Goal: Information Seeking & Learning: Learn about a topic

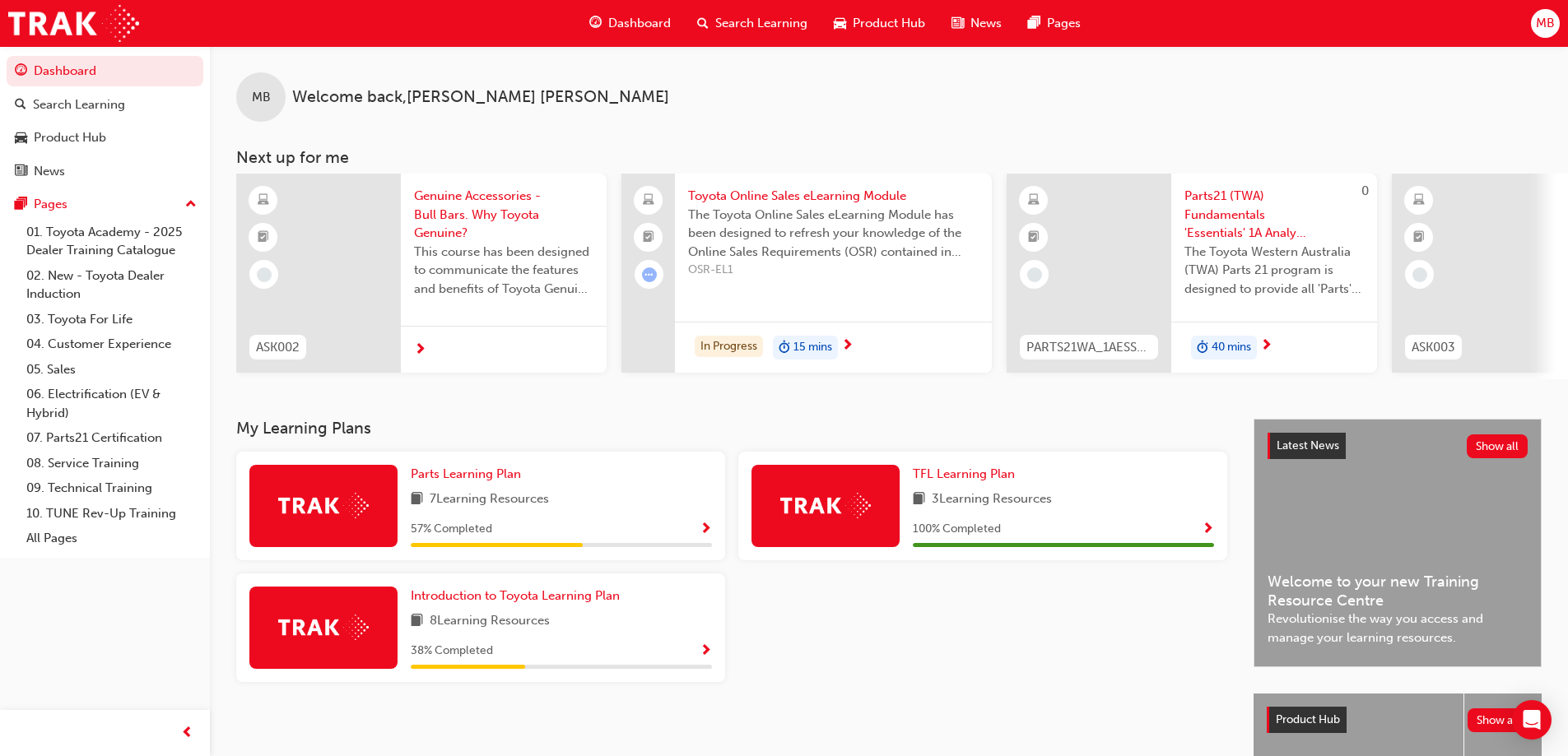
click at [706, 535] on span "Show Progress" at bounding box center [705, 530] width 12 height 15
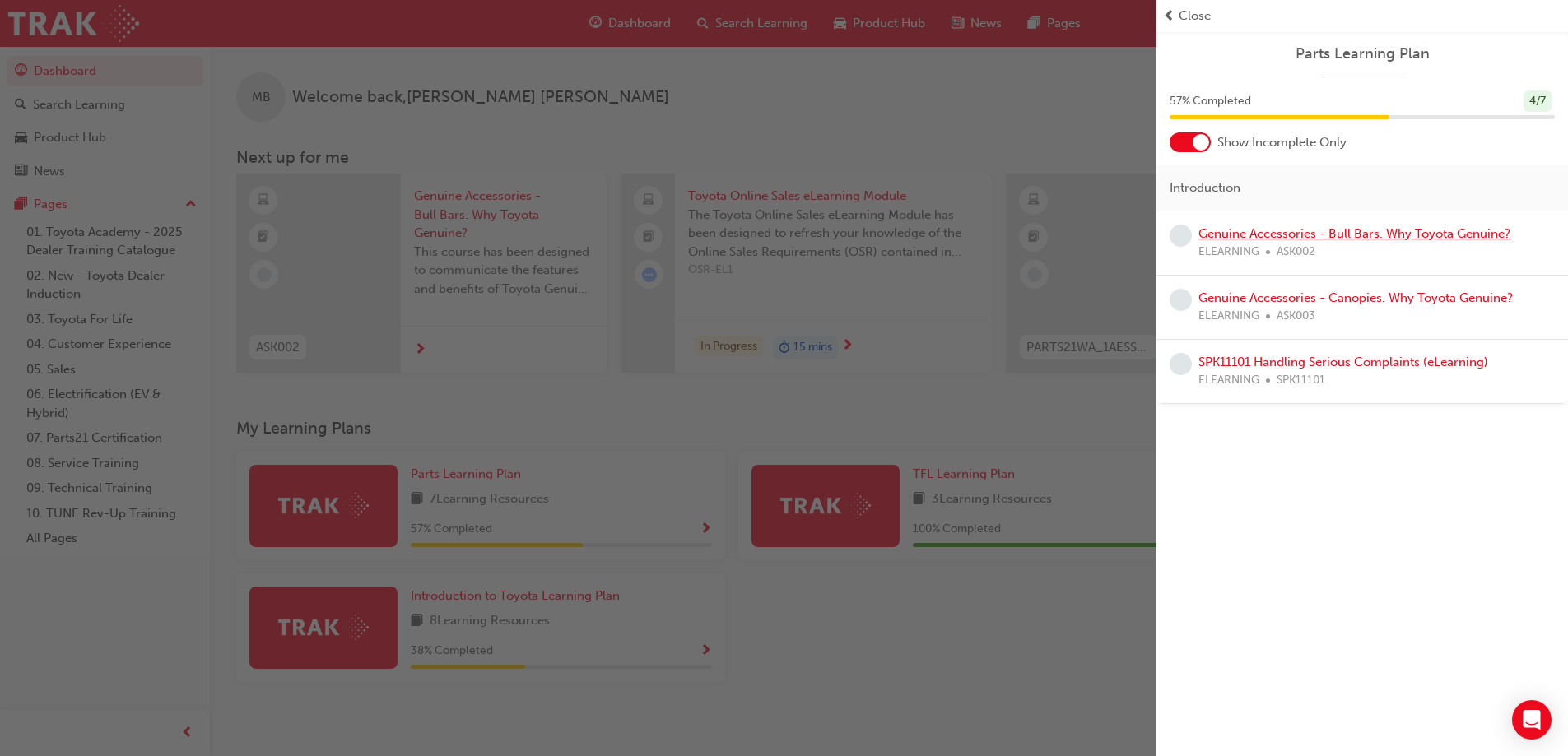
click at [1324, 239] on link "Genuine Accessories - Bull Bars. Why Toyota Genuine?" at bounding box center [1355, 234] width 312 height 15
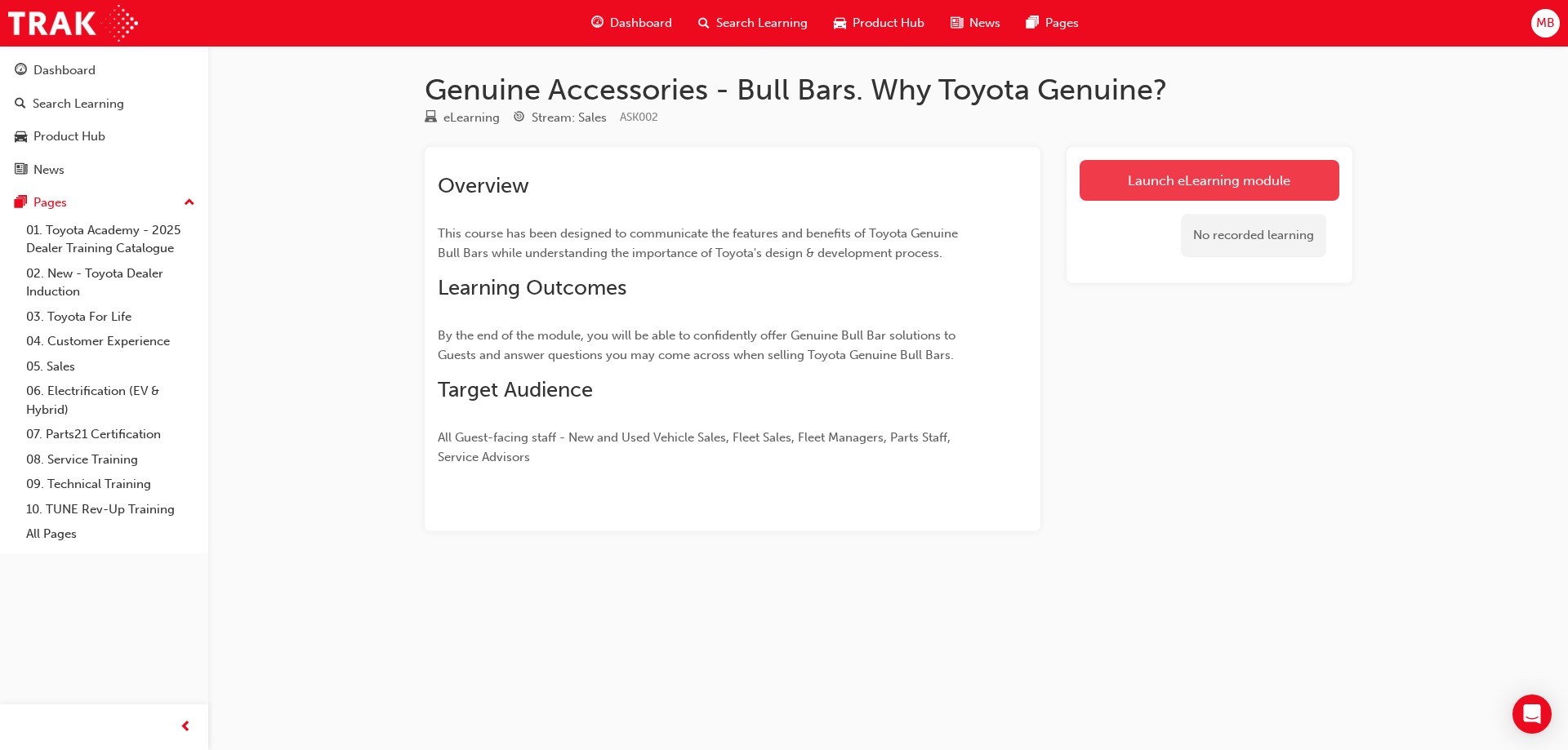
click at [1225, 183] on link "Launch eLearning module" at bounding box center [1209, 180] width 260 height 41
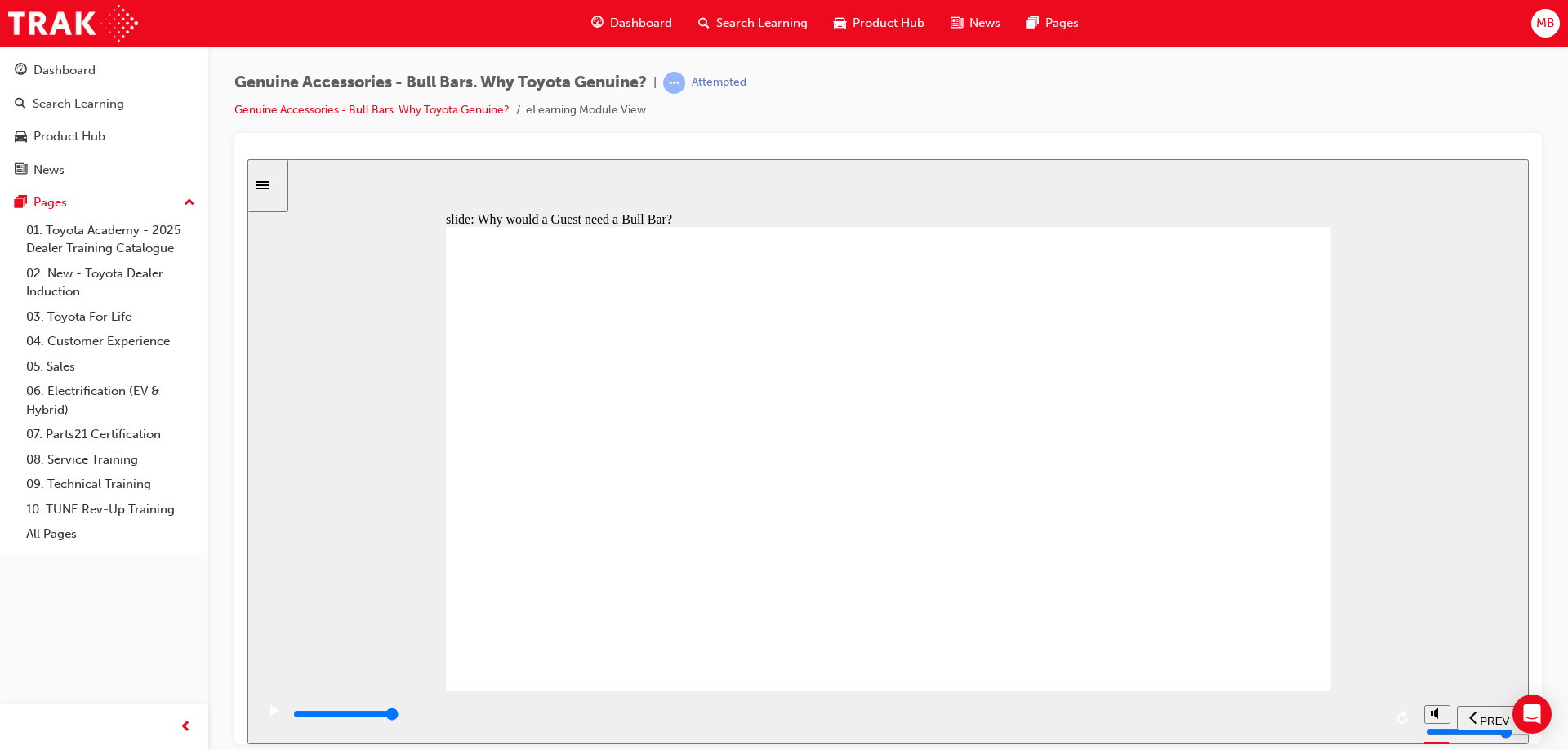
type input "8400"
